Goal: Task Accomplishment & Management: Manage account settings

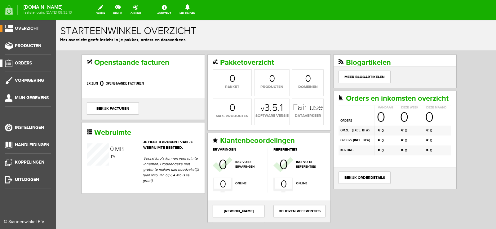
click at [26, 62] on span "Orders" at bounding box center [23, 62] width 17 height 5
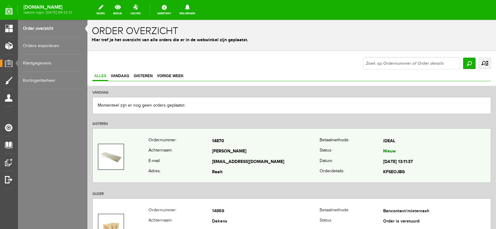
click at [298, 147] on td "[PERSON_NAME]" at bounding box center [266, 152] width 108 height 11
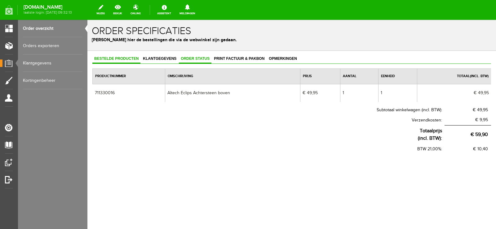
click at [202, 58] on span "Order status" at bounding box center [195, 58] width 33 height 4
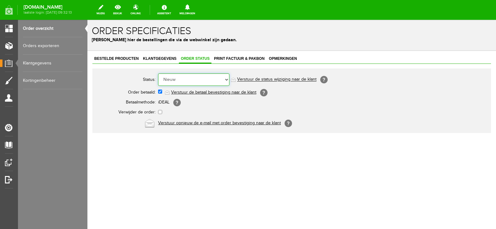
click at [227, 78] on select "Order niet afgerond Nieuw Order in behandeling Wacht op leverancier Wacht op be…" at bounding box center [193, 79] width 71 height 12
select select "14"
click at [158, 73] on select "Order niet afgerond Nieuw Order in behandeling Wacht op leverancier Wacht op be…" at bounding box center [193, 79] width 71 height 12
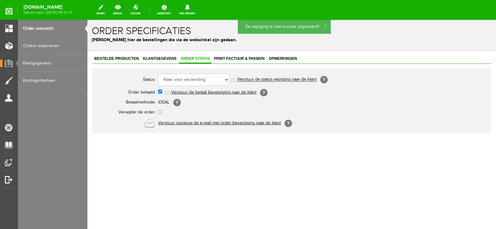
click at [288, 78] on link "Verstuur de status wijziging naar de klant" at bounding box center [276, 79] width 79 height 5
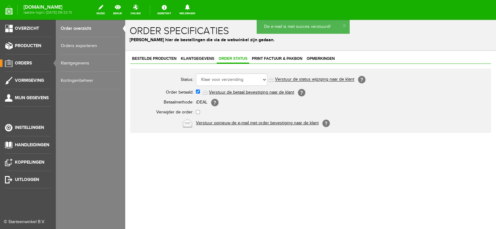
click at [23, 62] on span "Orders" at bounding box center [23, 62] width 17 height 5
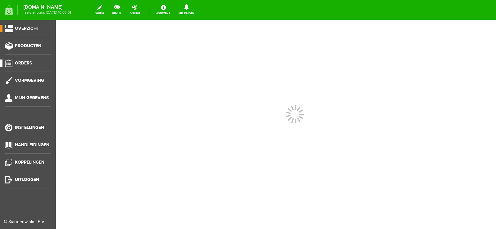
click at [24, 63] on span "Orders" at bounding box center [23, 62] width 17 height 5
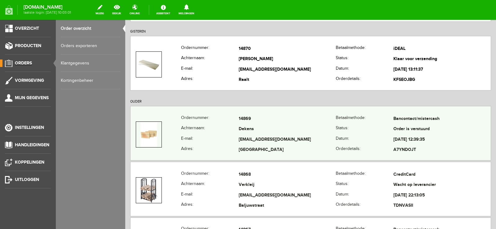
scroll to position [93, 0]
